Goal: Information Seeking & Learning: Learn about a topic

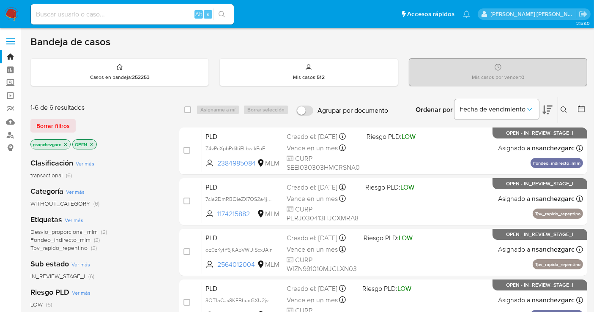
click at [562, 110] on icon at bounding box center [563, 109] width 7 height 7
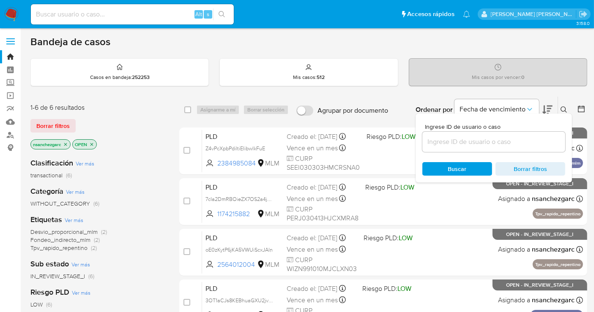
click at [442, 147] on div at bounding box center [493, 142] width 143 height 20
click at [434, 143] on input at bounding box center [493, 142] width 143 height 11
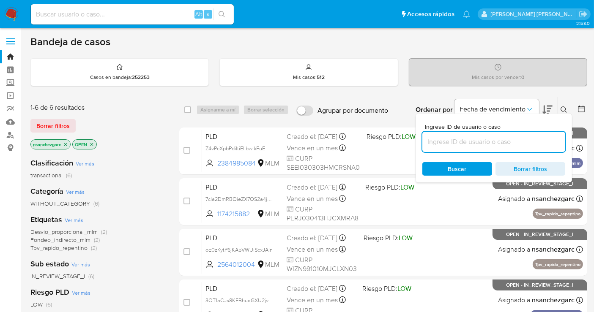
paste input "2384985084"
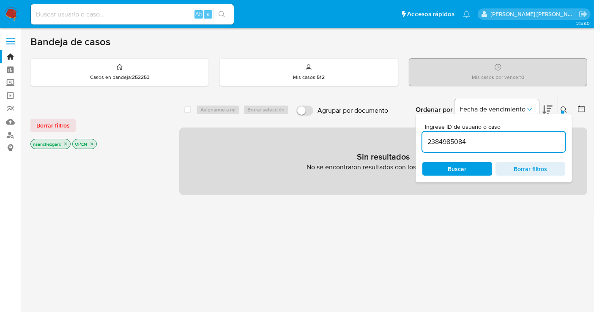
click at [490, 144] on input "2384985084" at bounding box center [493, 142] width 143 height 11
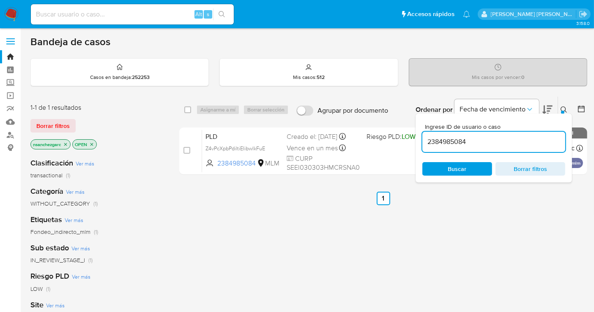
click at [450, 142] on input "2384985084" at bounding box center [493, 142] width 143 height 11
paste input "1171609190"
type input "1171609190"
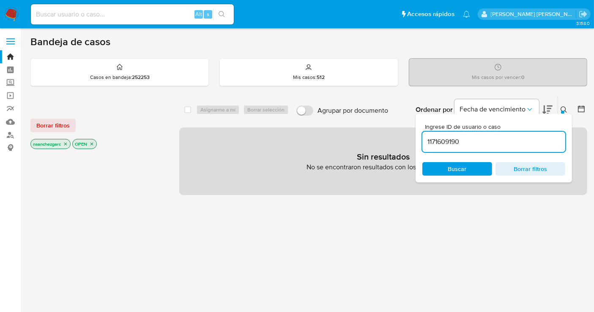
click at [66, 143] on icon "close-filter" at bounding box center [65, 144] width 5 height 5
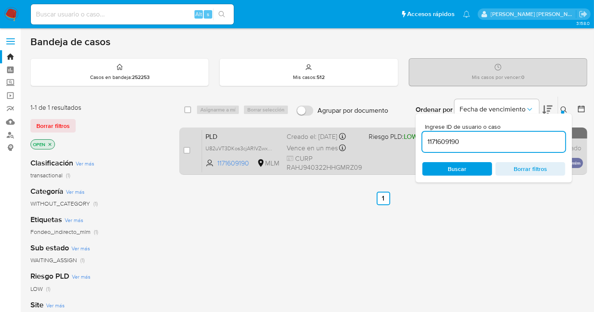
click at [182, 147] on div "case-item-checkbox No es posible asignar el caso PLD U82uVT3DKos3cjARIVZwx4gA 1…" at bounding box center [383, 151] width 408 height 47
click at [186, 150] on input "checkbox" at bounding box center [186, 150] width 7 height 7
checkbox input "true"
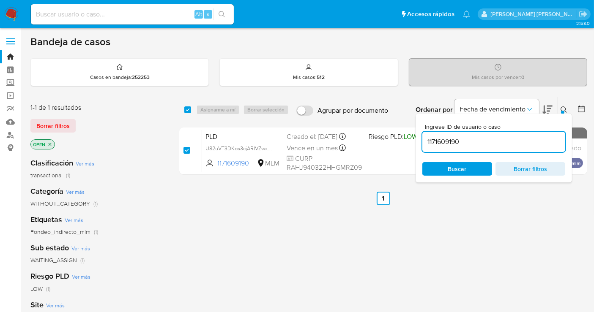
checkbox input "true"
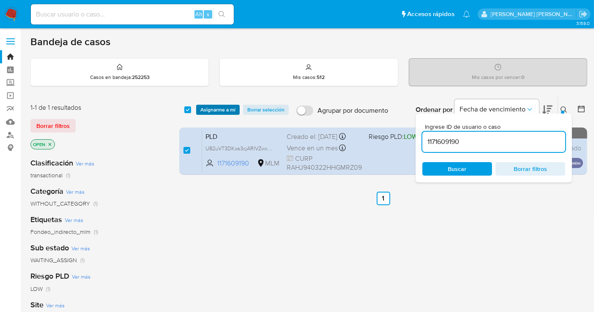
click at [217, 109] on span "Asignarme a mí" at bounding box center [217, 110] width 35 height 8
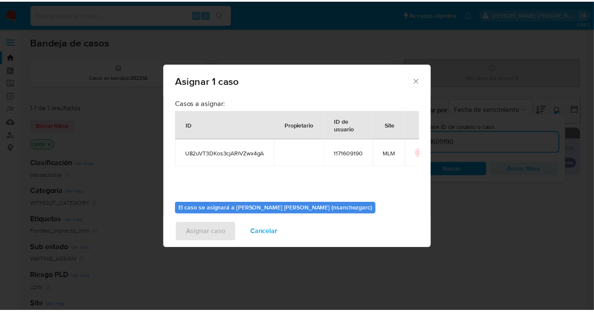
scroll to position [43, 0]
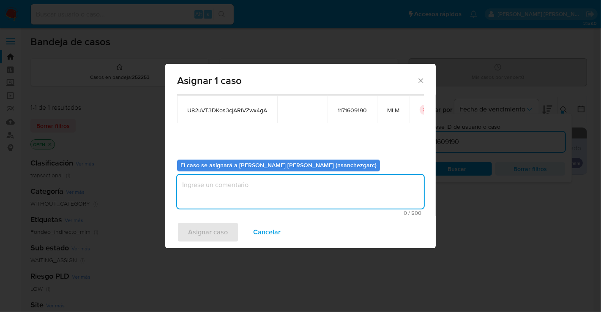
click at [232, 197] on textarea "assign-modal" at bounding box center [300, 192] width 247 height 34
type textarea "nesg"
click at [226, 228] on span "Asignar caso" at bounding box center [208, 232] width 40 height 19
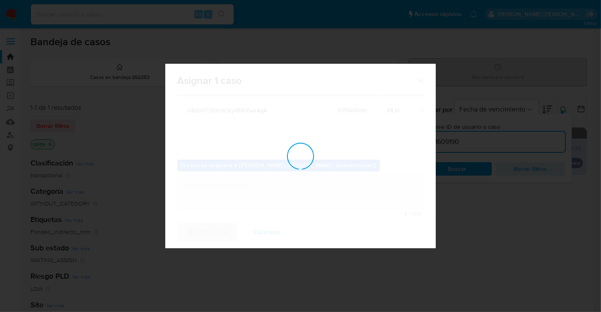
checkbox input "false"
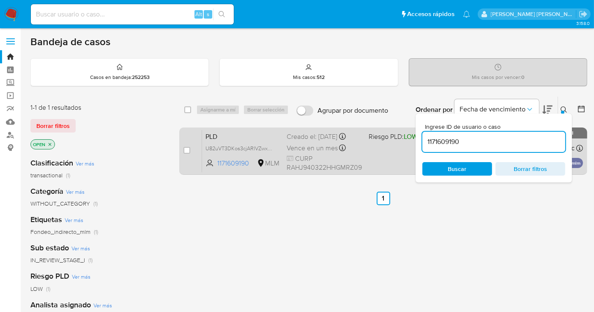
click at [311, 137] on div "Creado el: 12/08/2025 Creado el: 12/08/2025 02:09:20" at bounding box center [324, 136] width 75 height 9
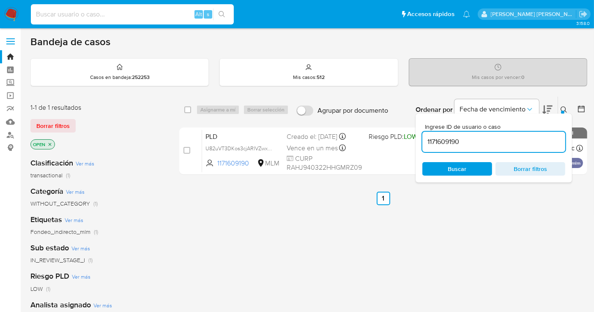
click at [74, 16] on input at bounding box center [132, 14] width 203 height 11
paste input "2009551753"
type input "2009551753"
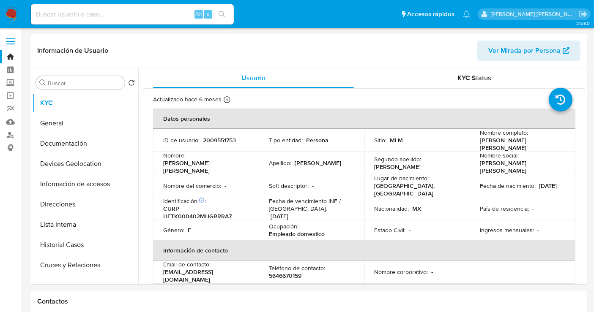
scroll to position [47, 0]
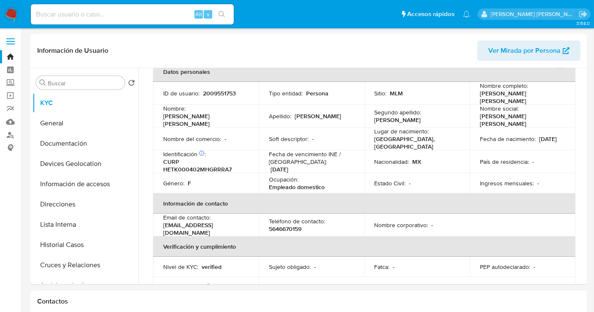
select select "10"
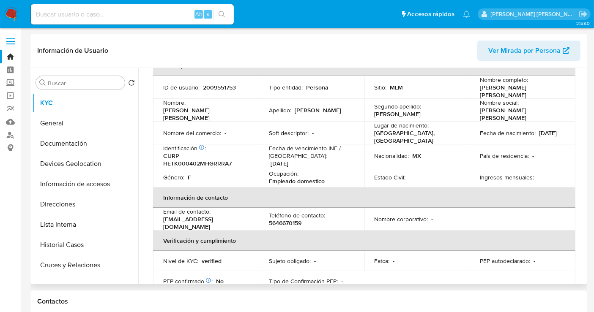
scroll to position [11, 0]
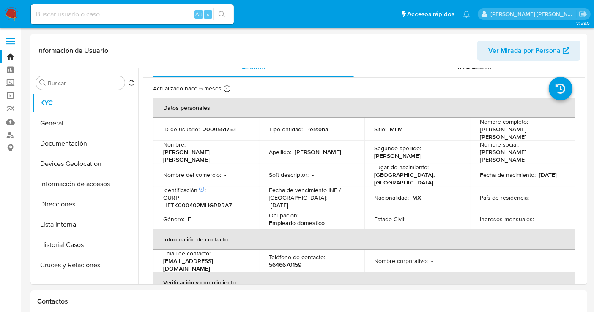
click at [102, 6] on div "Alt s" at bounding box center [132, 14] width 203 height 20
click at [94, 13] on input at bounding box center [132, 14] width 203 height 11
paste input "1980528209"
type input "1980528209"
click at [61, 241] on button "Historial Casos" at bounding box center [82, 245] width 99 height 20
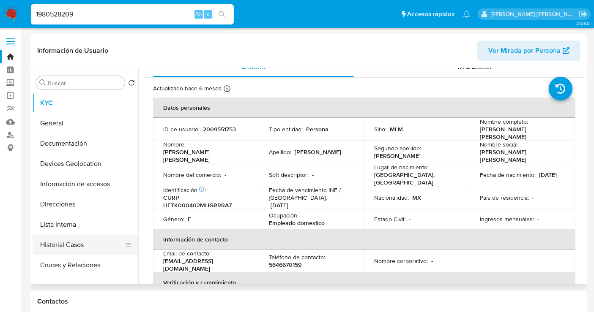
scroll to position [0, 0]
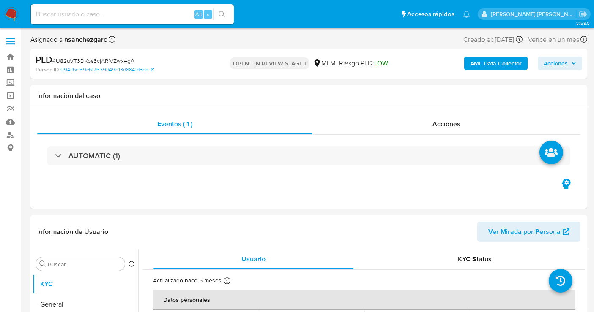
select select "10"
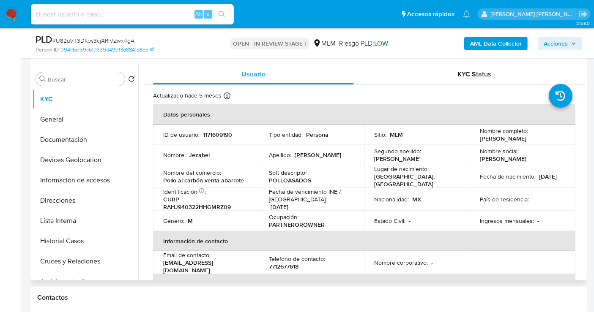
scroll to position [141, 0]
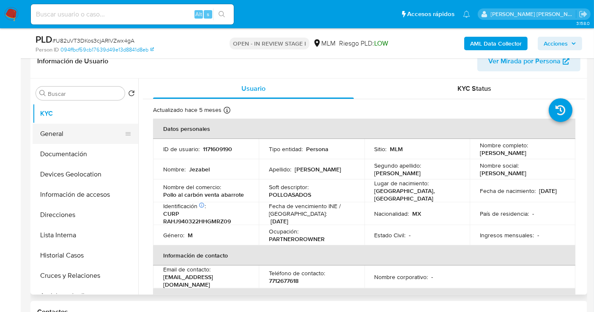
click at [64, 132] on button "General" at bounding box center [82, 134] width 99 height 20
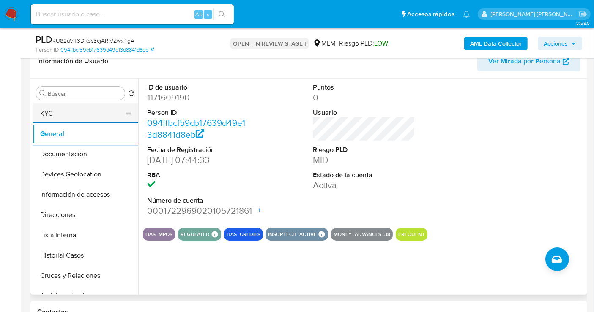
click at [46, 112] on button "KYC" at bounding box center [82, 114] width 99 height 20
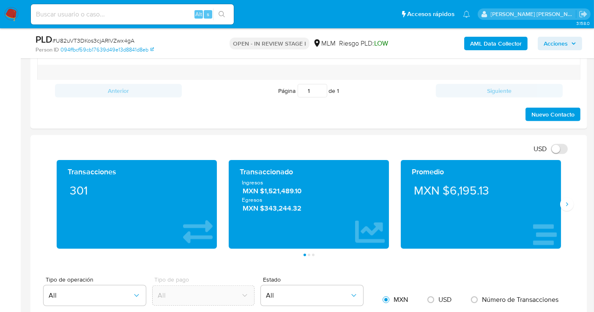
scroll to position [516, 0]
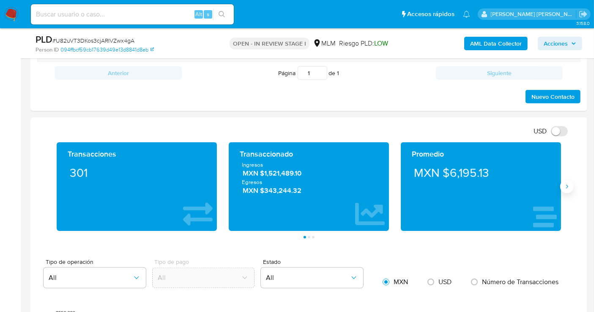
click at [565, 189] on button "Siguiente" at bounding box center [567, 187] width 14 height 14
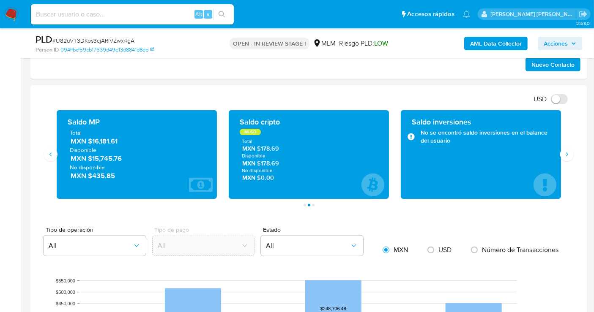
scroll to position [563, 0]
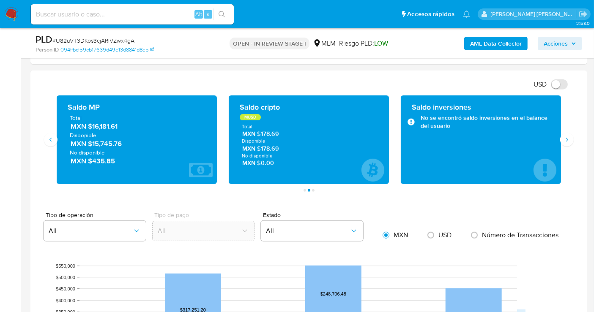
click at [101, 126] on span "MXN $16,181.61" at bounding box center [137, 127] width 133 height 10
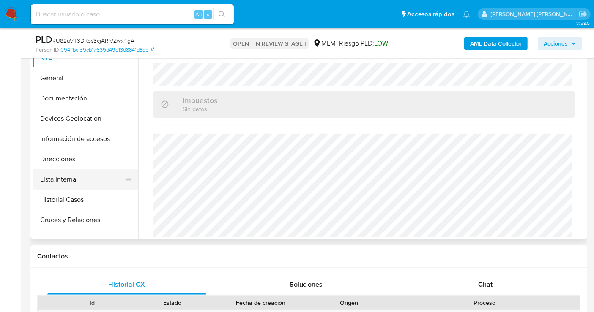
scroll to position [141, 0]
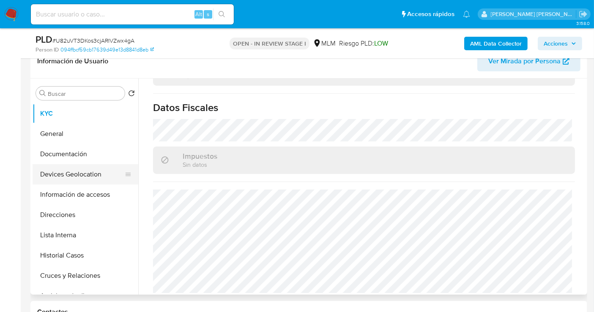
click at [66, 170] on button "Devices Geolocation" at bounding box center [82, 174] width 99 height 20
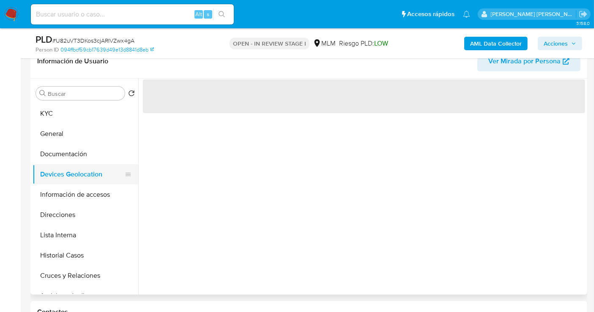
scroll to position [0, 0]
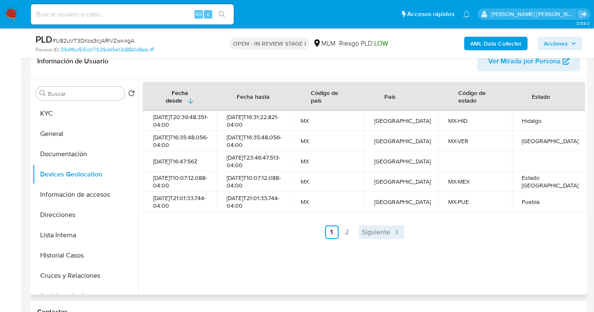
click at [377, 236] on span "Siguiente" at bounding box center [376, 232] width 28 height 7
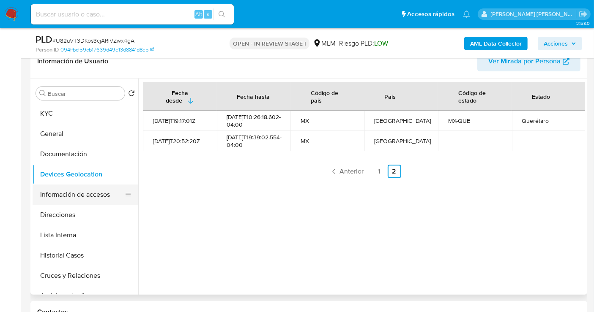
click at [82, 191] on button "Información de accesos" at bounding box center [82, 195] width 99 height 20
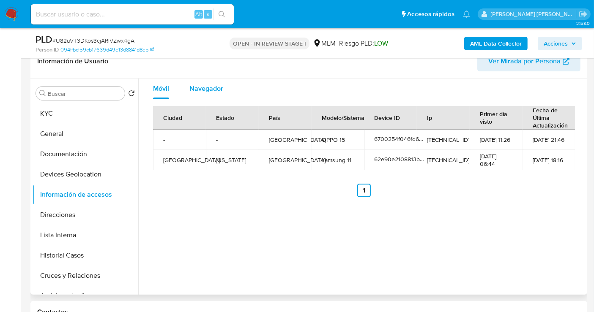
click at [206, 90] on span "Navegador" at bounding box center [206, 89] width 34 height 10
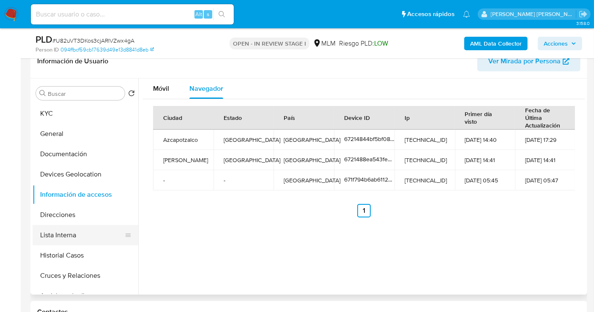
click at [63, 239] on button "Lista Interna" at bounding box center [82, 235] width 99 height 20
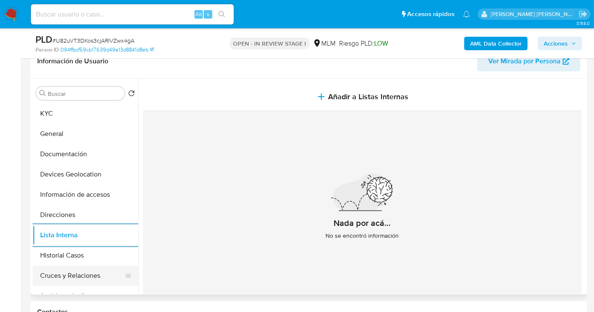
click at [80, 275] on button "Cruces y Relaciones" at bounding box center [82, 276] width 99 height 20
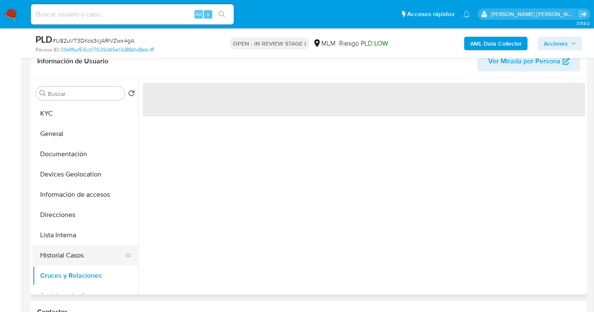
click at [65, 257] on button "Historial Casos" at bounding box center [82, 256] width 99 height 20
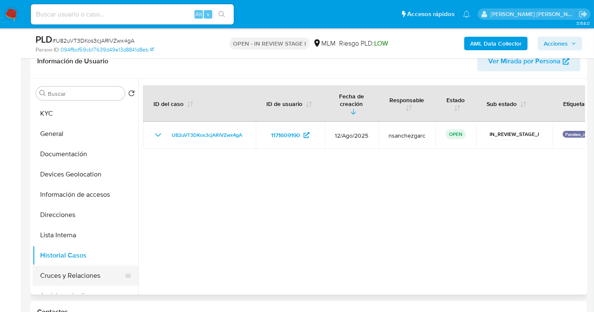
click at [68, 276] on button "Cruces y Relaciones" at bounding box center [82, 276] width 99 height 20
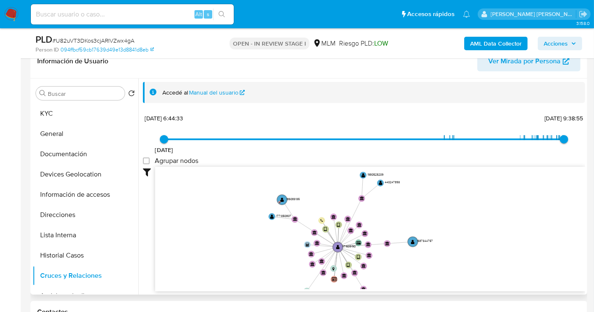
drag, startPoint x: 550, startPoint y: 240, endPoint x: 485, endPoint y: 273, distance: 72.8
click at [485, 273] on icon "device-671f794b6ab61120c9a5015e  user-1171609190  1171609190 device-67214844b…" at bounding box center [370, 228] width 430 height 123
click at [64, 115] on button "KYC" at bounding box center [82, 114] width 99 height 20
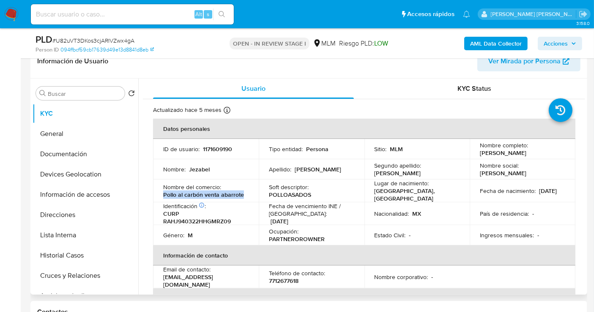
copy p "Pollo al carbón venta abarrote"
drag, startPoint x: 248, startPoint y: 194, endPoint x: 161, endPoint y: 196, distance: 87.1
click at [161, 196] on td "Nombre del comercio : Pollo al carbón venta abarrote" at bounding box center [206, 191] width 106 height 23
drag, startPoint x: 254, startPoint y: 279, endPoint x: 162, endPoint y: 276, distance: 92.2
click at [162, 276] on td "Email de contacto : [EMAIL_ADDRESS][DOMAIN_NAME]" at bounding box center [206, 277] width 106 height 23
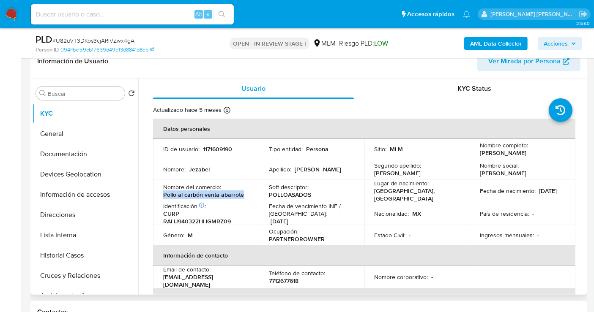
copy p "[EMAIL_ADDRESS][DOMAIN_NAME]"
click at [289, 278] on p "7712677618" at bounding box center [284, 281] width 30 height 8
copy p "7712677618"
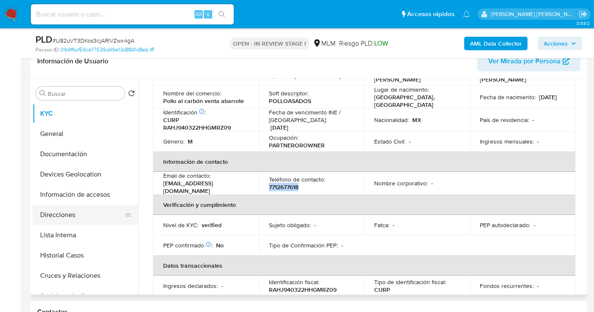
click at [63, 216] on button "Direcciones" at bounding box center [82, 215] width 99 height 20
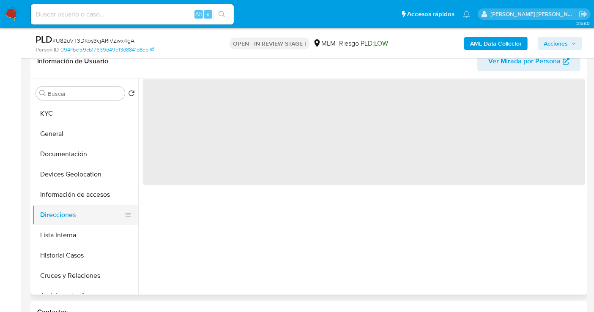
scroll to position [0, 0]
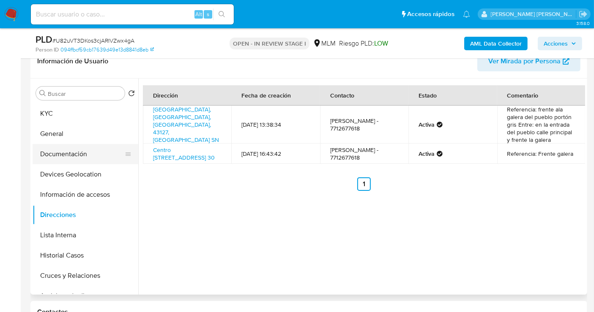
click at [78, 150] on button "Documentación" at bounding box center [82, 154] width 99 height 20
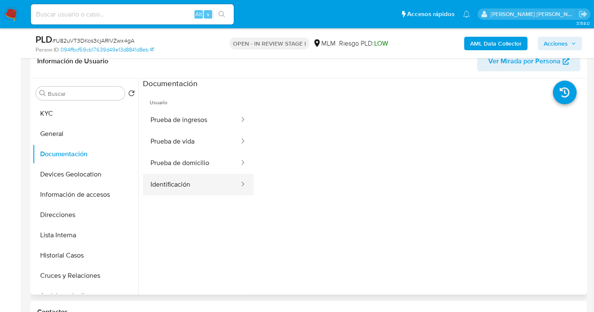
click at [201, 189] on button "Identificación" at bounding box center [191, 185] width 97 height 22
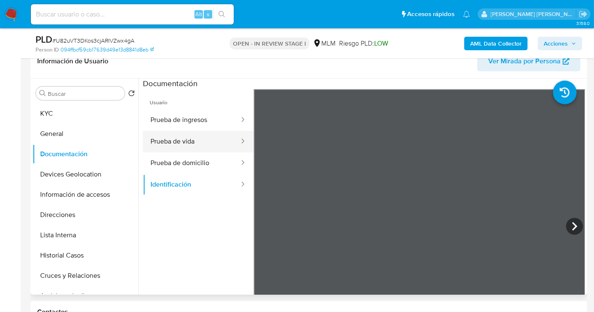
click at [164, 142] on button "Prueba de vida" at bounding box center [191, 142] width 97 height 22
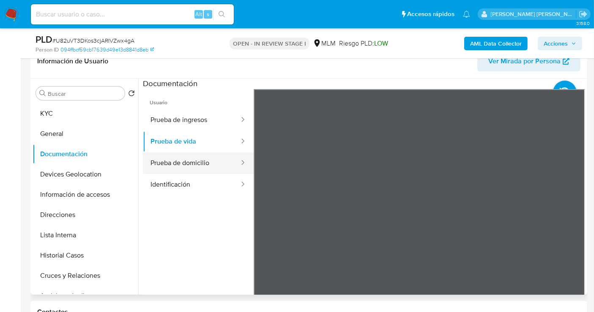
click at [163, 164] on button "Prueba de domicilio" at bounding box center [191, 164] width 97 height 22
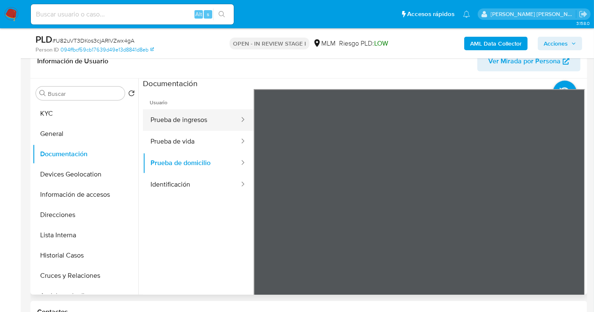
click at [171, 123] on button "Prueba de ingresos" at bounding box center [191, 120] width 97 height 22
